Goal: Contribute content

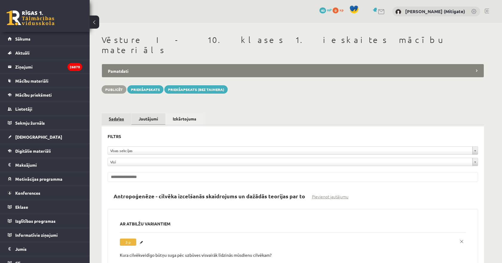
click at [117, 113] on link "Sadaļas" at bounding box center [117, 118] width 30 height 11
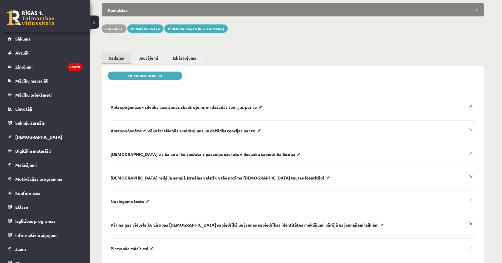
scroll to position [75, 0]
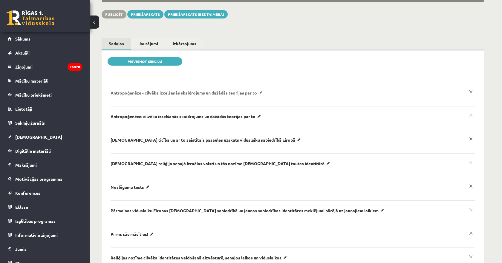
click at [262, 90] on p "Antropoģenēze - cilvēka izcelšanās skaidrojums un dažādās teorijas par to" at bounding box center [187, 92] width 154 height 5
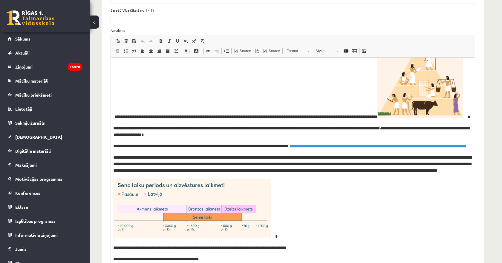
scroll to position [2413, 0]
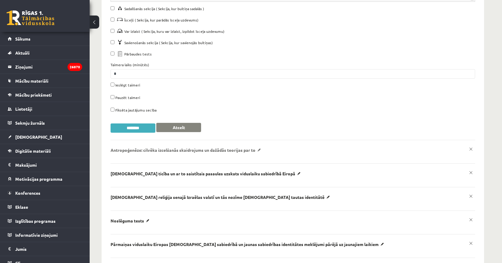
click at [0, 0] on p "Antropoģenēze: cilvēka izcelšanās skaidrojums un dažādās teorijas par to" at bounding box center [0, 0] width 0 height 0
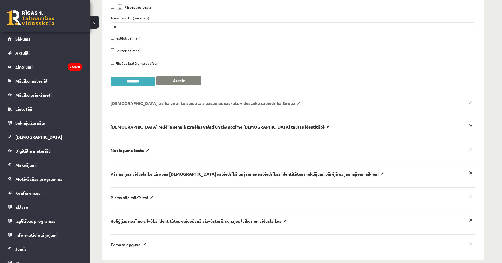
click at [0, 0] on p "​[DEMOGRAPHIC_DATA] ticība un ar to saistītais pasaules uzskats viduslaiku sabi…" at bounding box center [0, 0] width 0 height 0
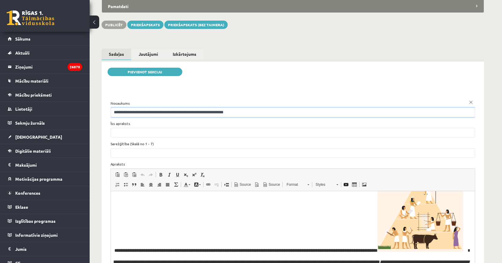
drag, startPoint x: 256, startPoint y: 102, endPoint x: 108, endPoint y: 103, distance: 148.7
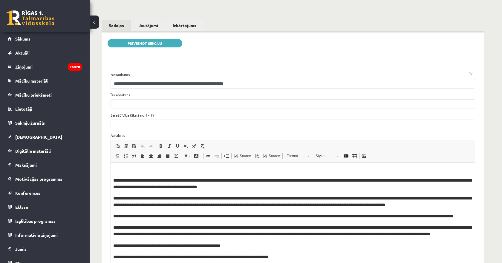
scroll to position [95, 0]
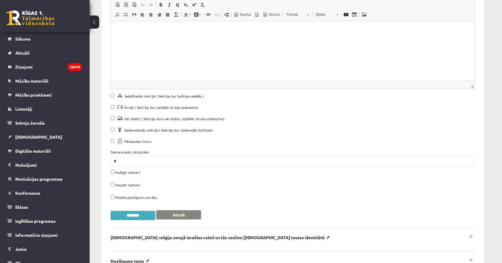
scroll to position [1850, 0]
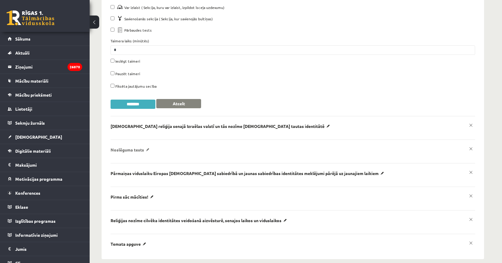
click at [0, 0] on p "​Noslēguma tests" at bounding box center [0, 0] width 0 height 0
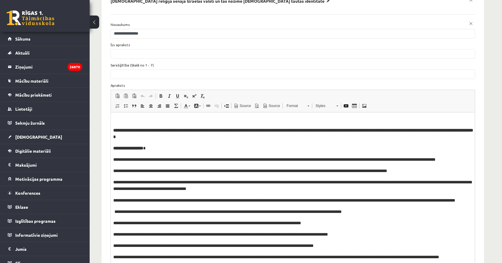
scroll to position [1971, 0]
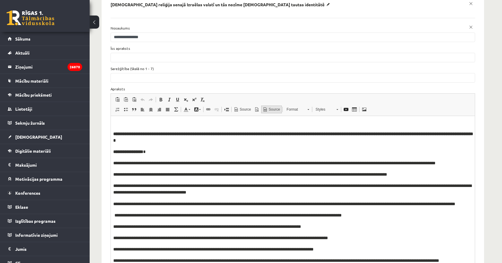
click at [276, 107] on span "Source" at bounding box center [274, 109] width 12 height 5
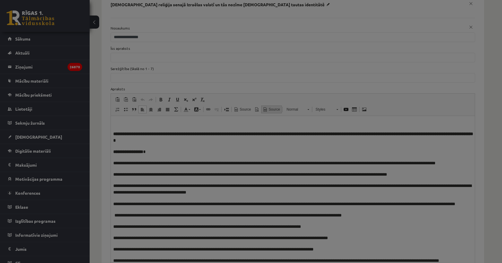
type textarea "**********"
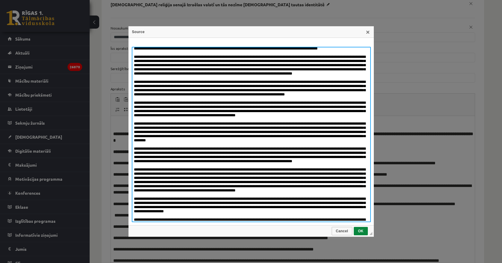
scroll to position [0, 0]
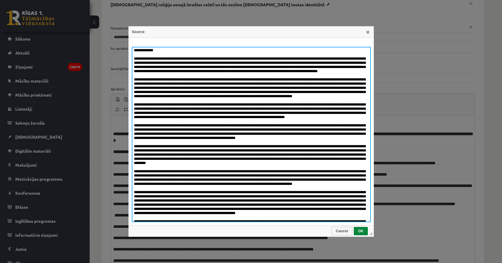
click at [268, 94] on textarea at bounding box center [251, 135] width 239 height 176
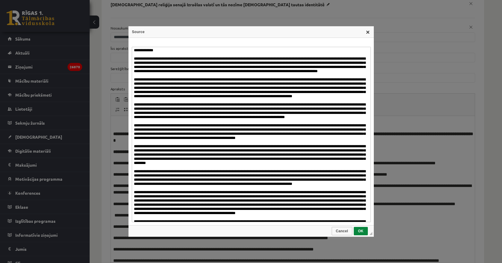
click at [369, 33] on link "X" at bounding box center [367, 32] width 5 height 5
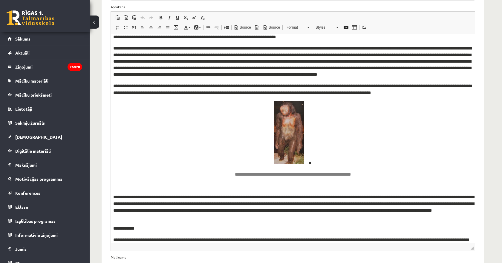
scroll to position [223, 0]
